Goal: Find specific page/section: Find specific page/section

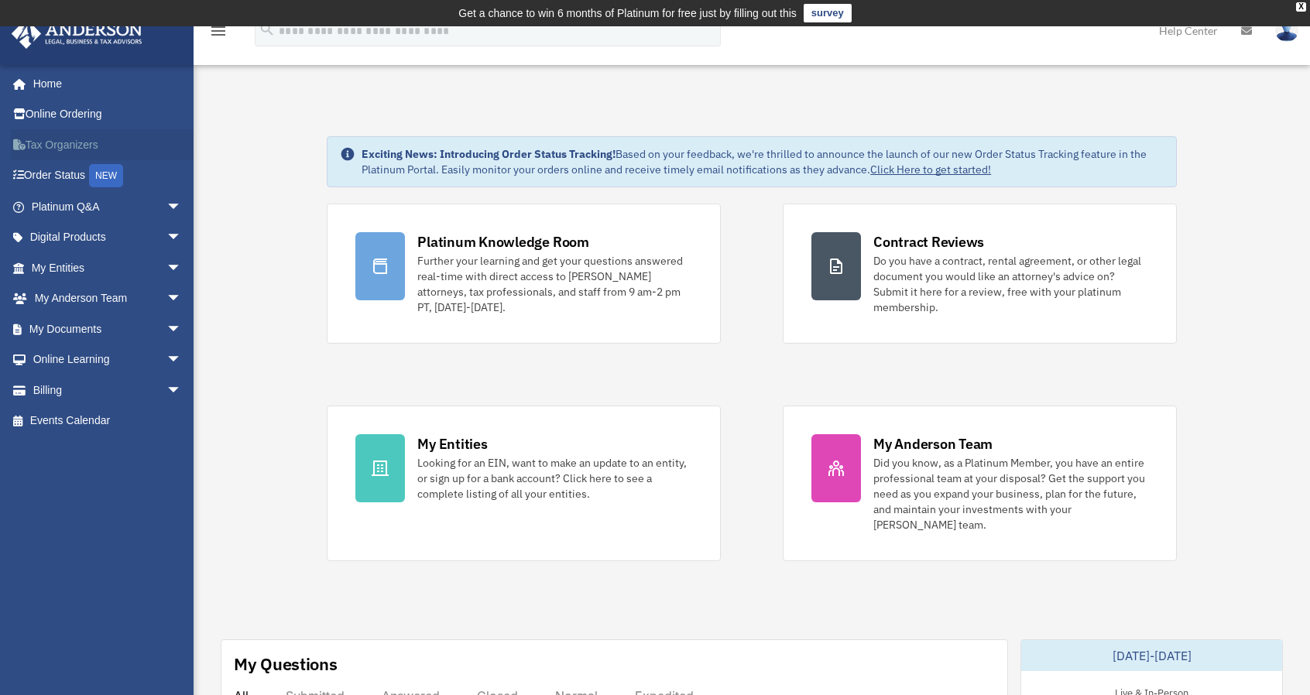
click at [66, 148] on link "Tax Organizers" at bounding box center [108, 144] width 194 height 31
click at [215, 33] on icon "menu" at bounding box center [218, 31] width 19 height 19
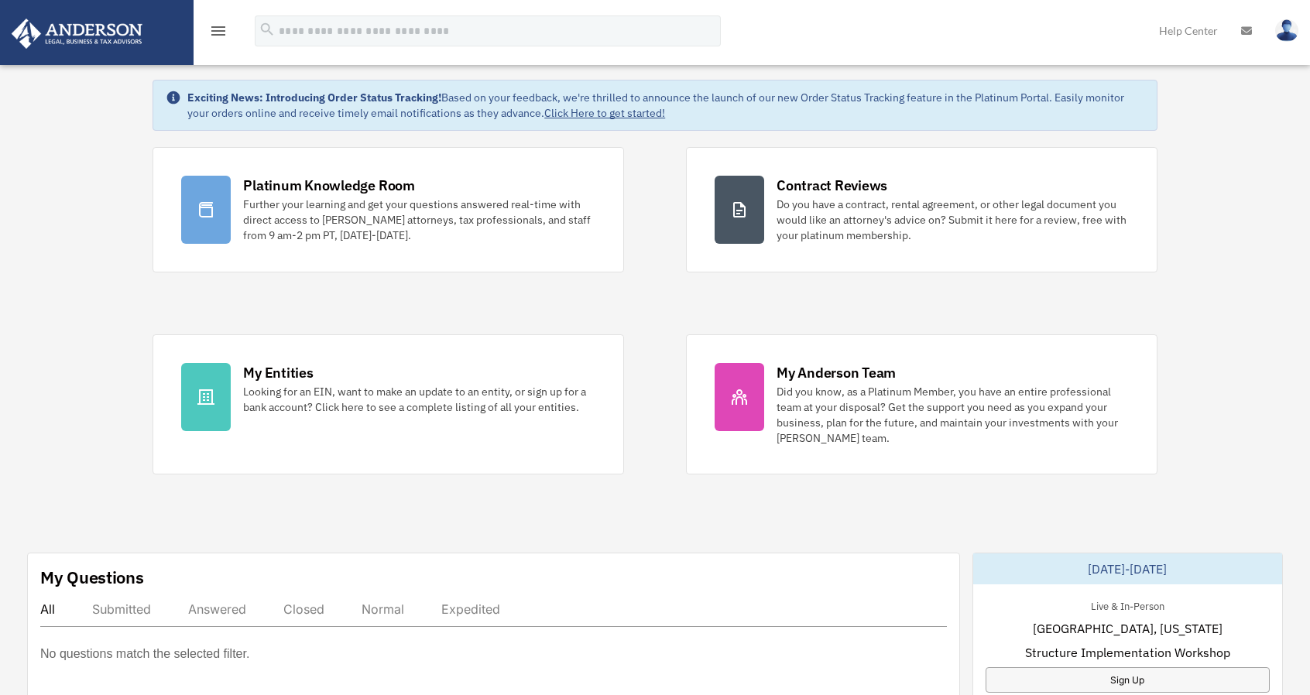
scroll to position [387, 0]
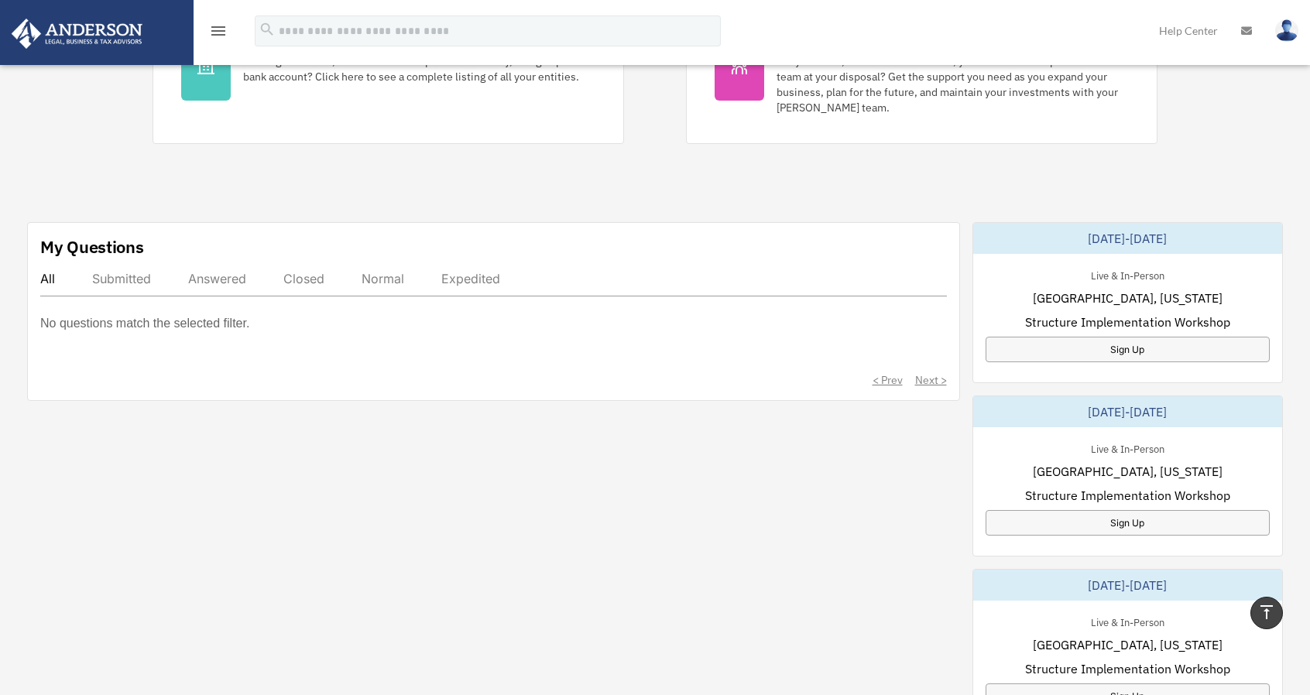
click at [135, 276] on div "Submitted" at bounding box center [121, 278] width 59 height 15
click at [211, 277] on div "Answered" at bounding box center [217, 278] width 58 height 15
drag, startPoint x: 290, startPoint y: 279, endPoint x: 343, endPoint y: 287, distance: 53.2
click at [291, 279] on div "Closed" at bounding box center [303, 278] width 41 height 15
click at [406, 281] on div "All Submitted Answered Closed Normal Expedited" at bounding box center [493, 284] width 907 height 26
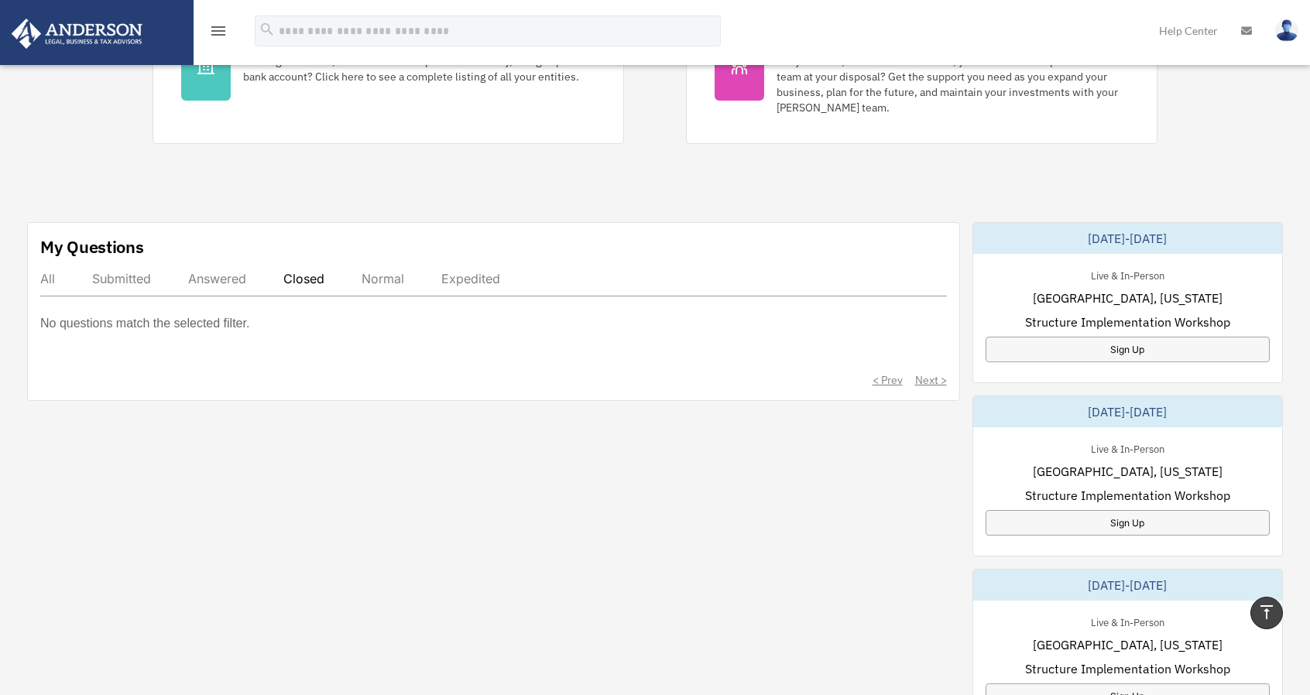
click at [435, 284] on div "All Submitted Answered Closed Normal Expedited" at bounding box center [493, 284] width 907 height 26
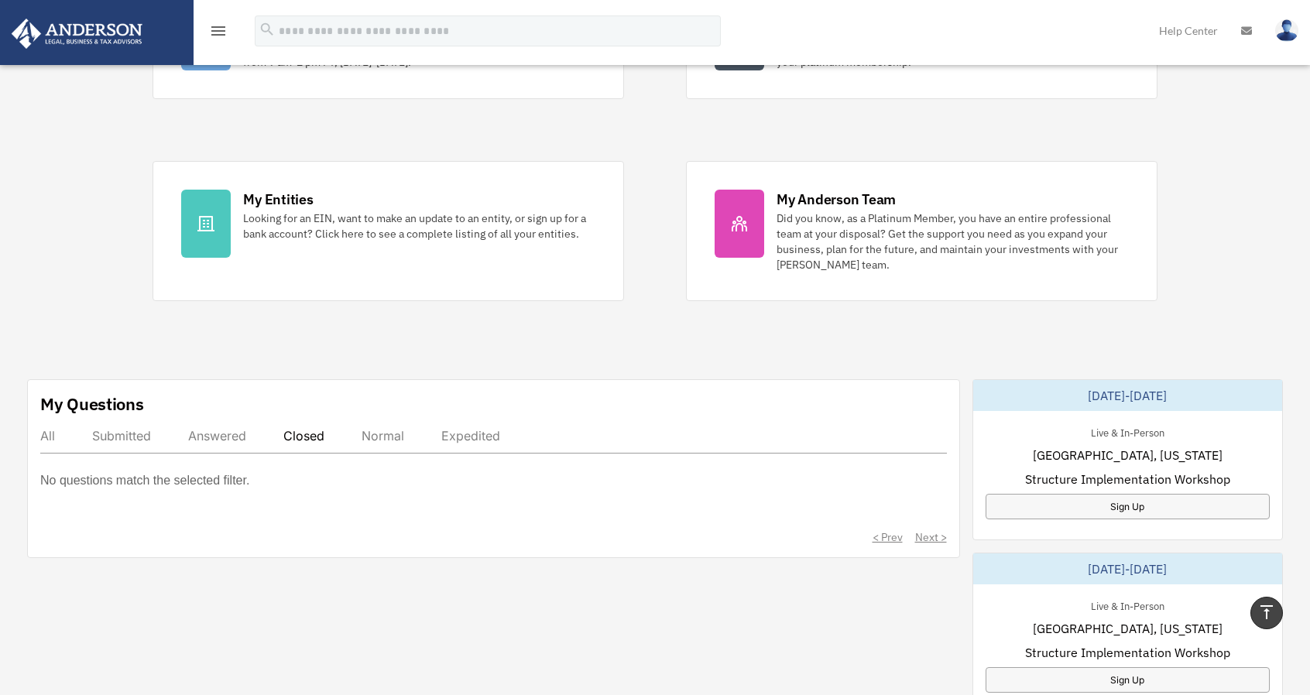
scroll to position [77, 0]
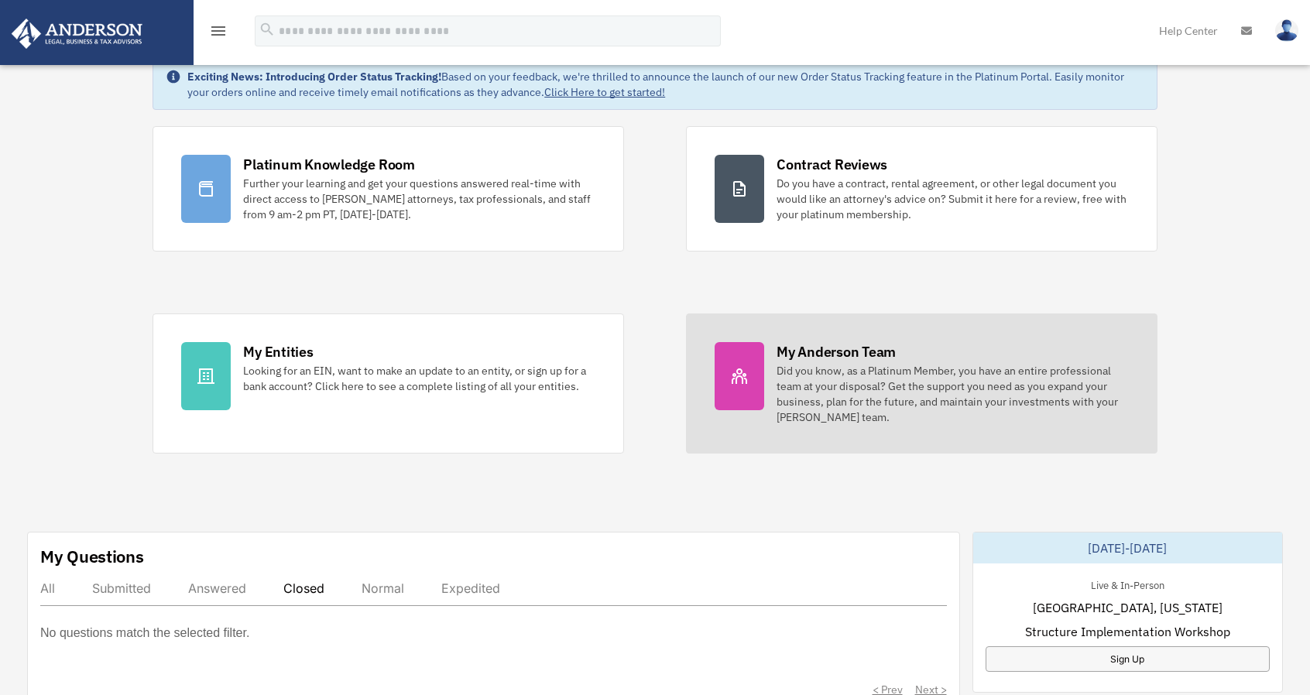
click at [759, 367] on div at bounding box center [740, 376] width 50 height 68
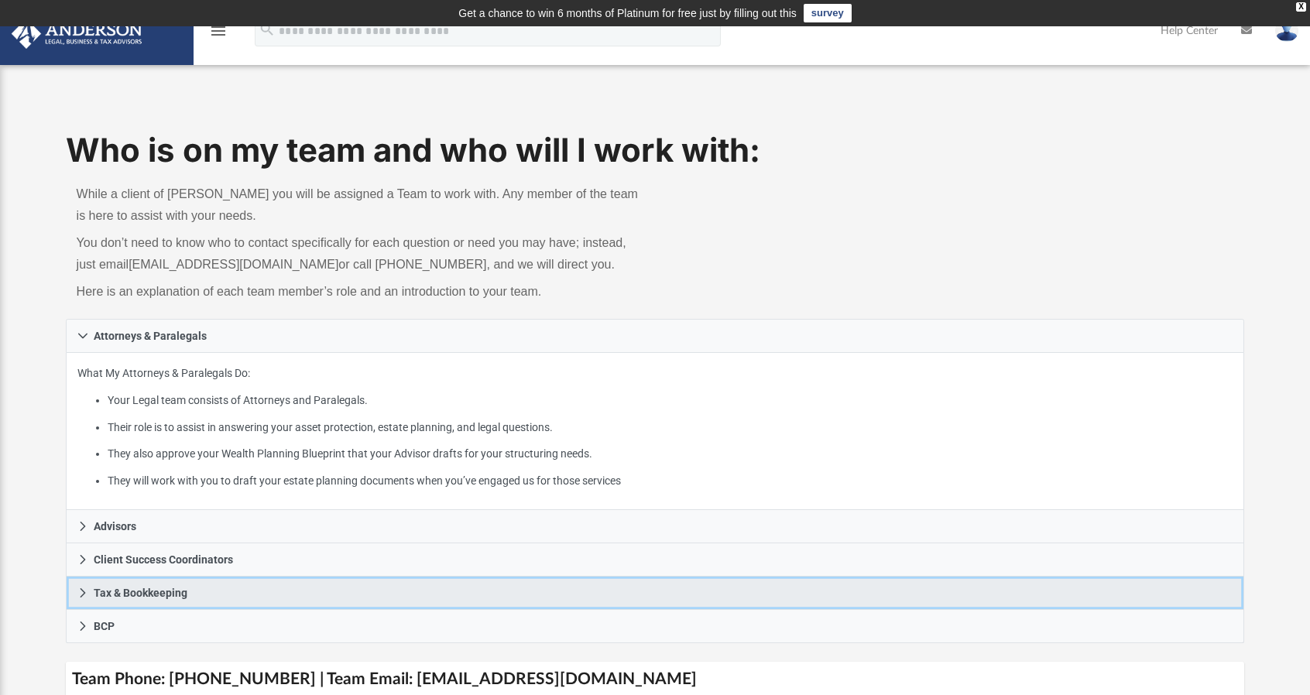
click at [84, 597] on icon at bounding box center [82, 593] width 11 height 11
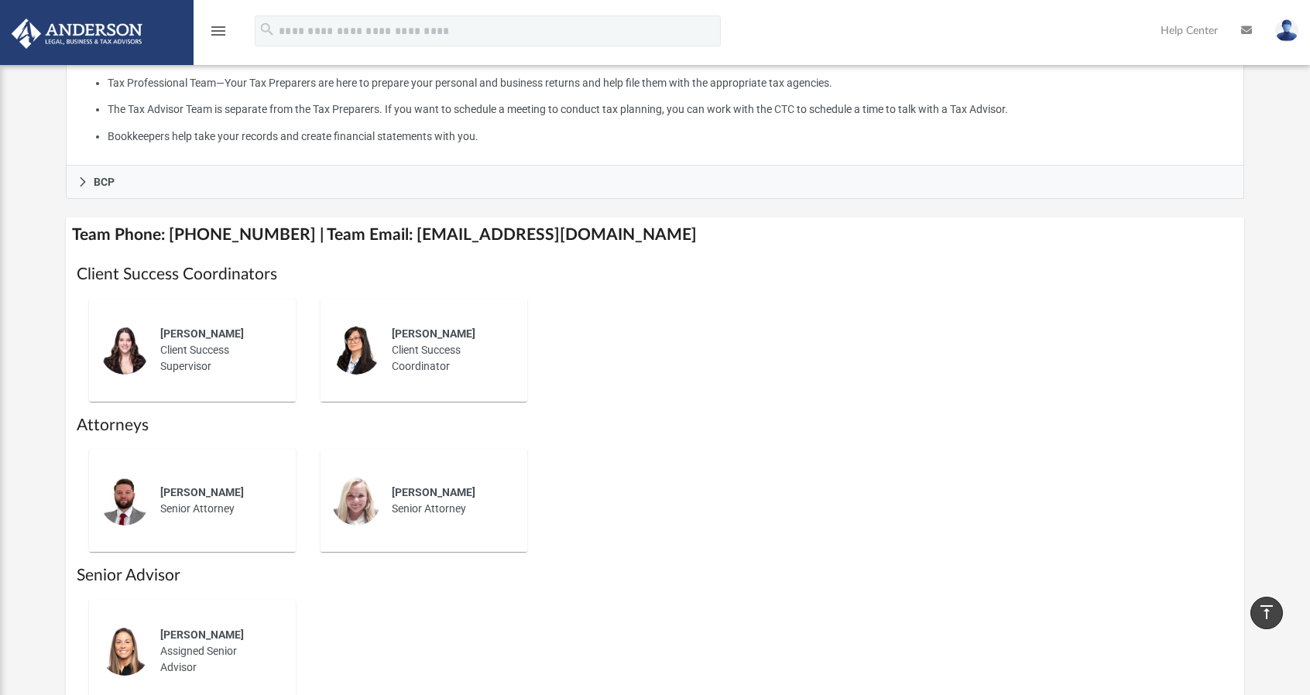
scroll to position [542, 0]
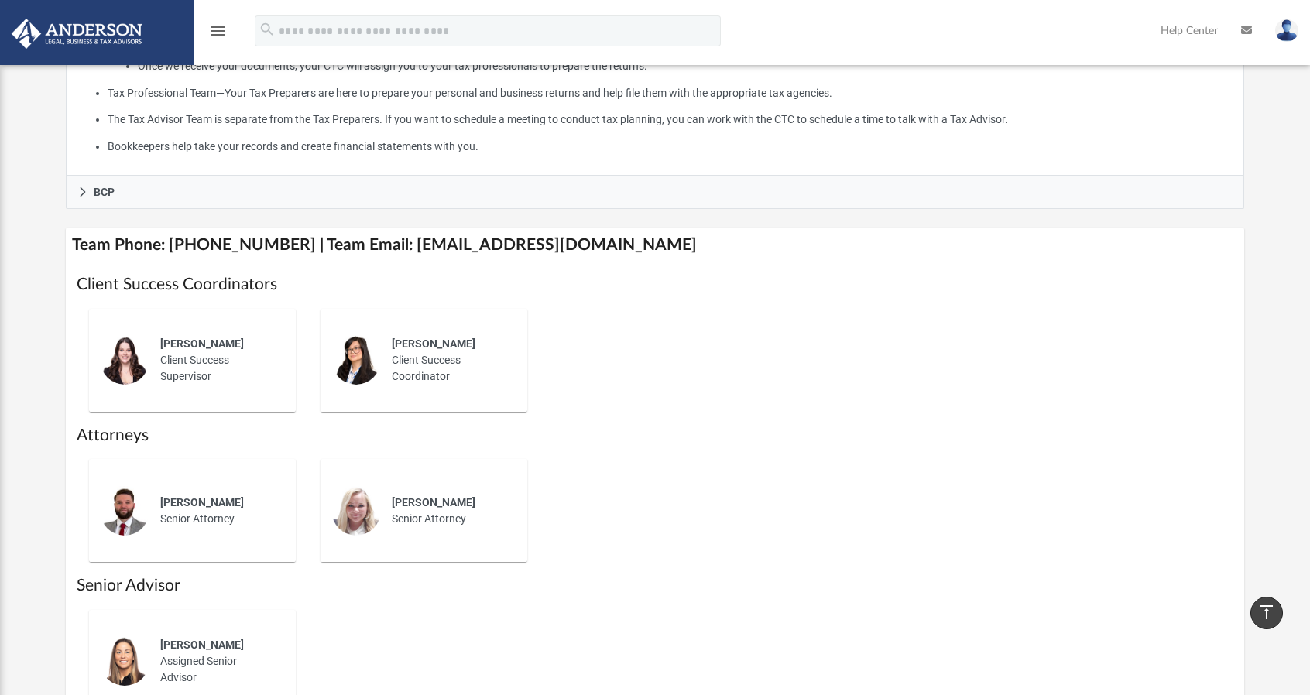
drag, startPoint x: 596, startPoint y: 670, endPoint x: 612, endPoint y: 694, distance: 28.6
click at [595, 676] on div "[PERSON_NAME] Assigned Senior Advisor" at bounding box center [655, 662] width 1157 height 128
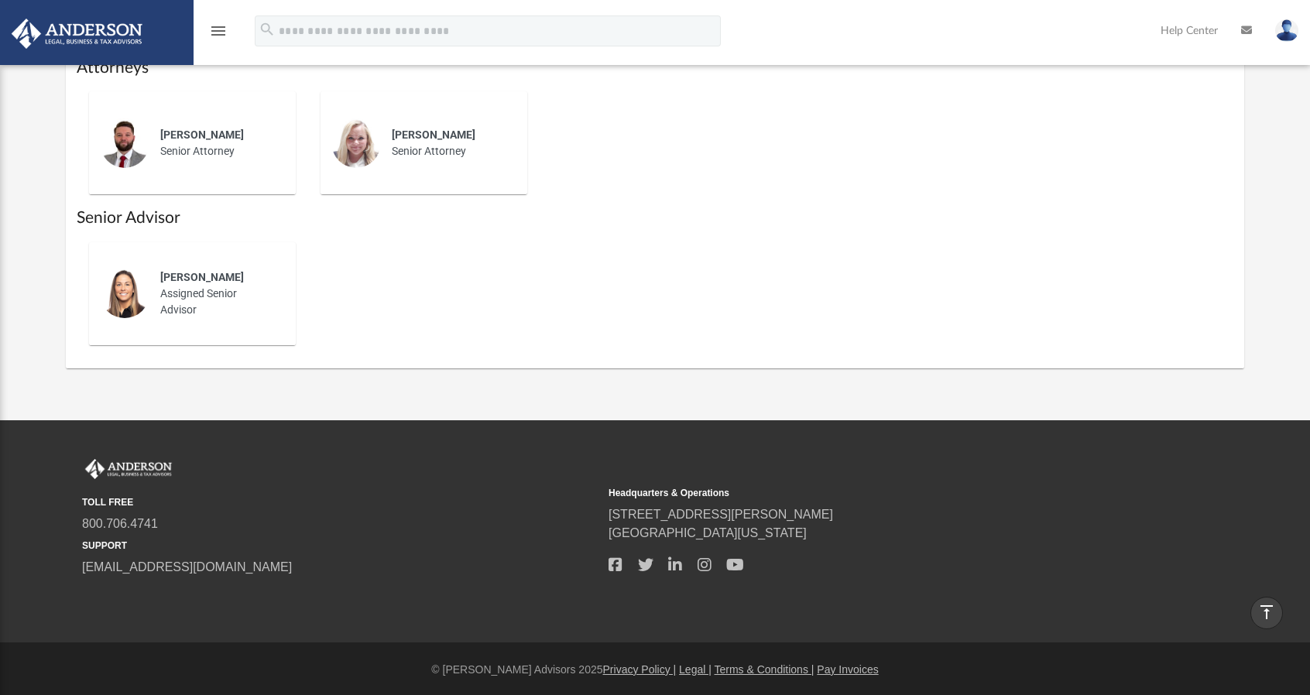
scroll to position [677, 0]
